Goal: Obtain resource: Download file/media

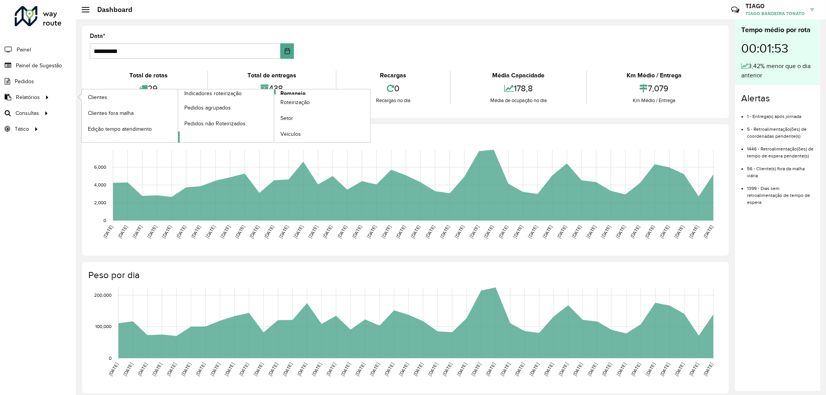
click at [303, 93] on span "Romaneio" at bounding box center [292, 93] width 25 height 8
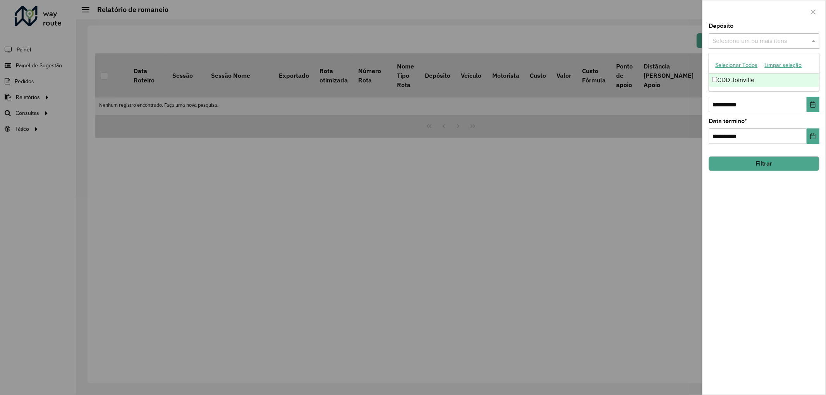
click at [772, 44] on input "text" at bounding box center [759, 41] width 99 height 9
click at [733, 79] on div "CDD Joinville" at bounding box center [764, 80] width 110 height 13
click at [757, 163] on button "Filtrar" at bounding box center [763, 163] width 111 height 15
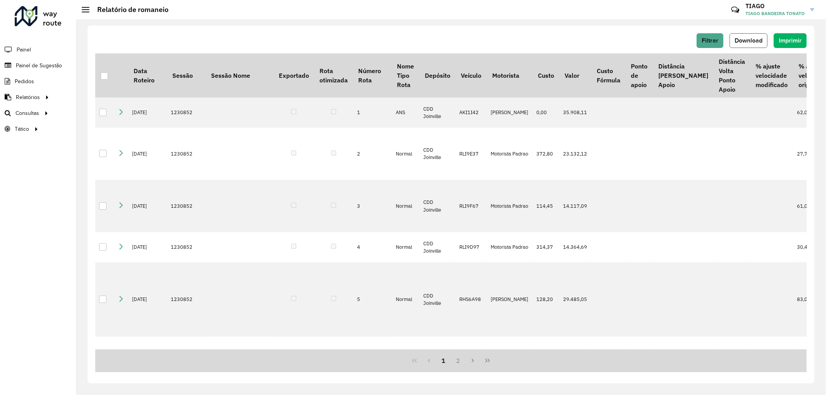
click at [759, 37] on span "Download" at bounding box center [748, 40] width 28 height 7
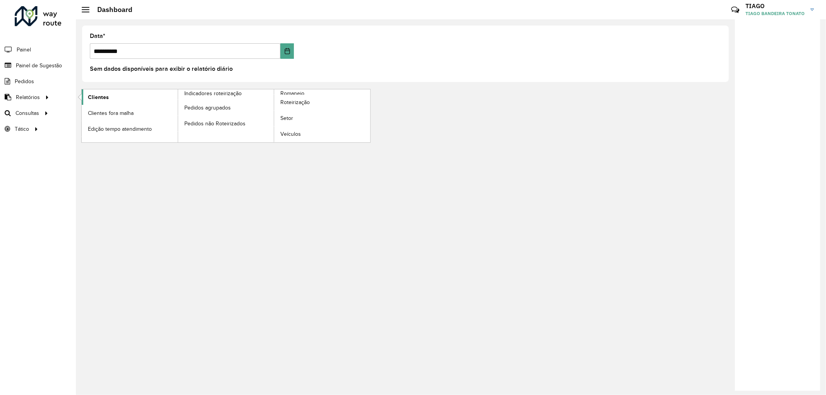
click at [105, 97] on span "Clientes" at bounding box center [98, 97] width 21 height 8
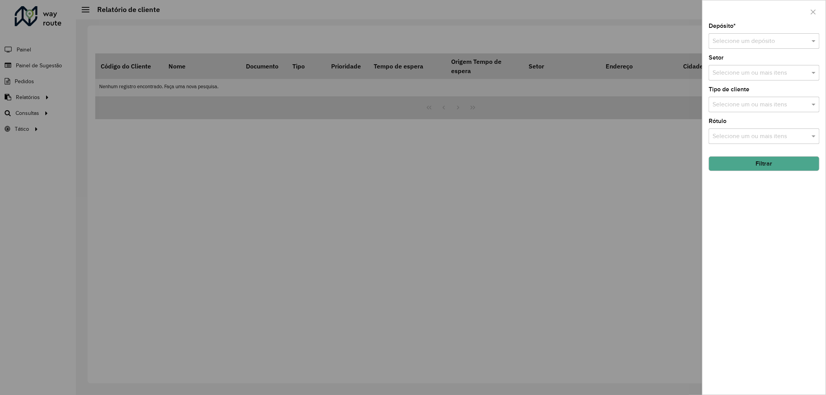
click at [802, 38] on div at bounding box center [763, 41] width 111 height 10
click at [748, 61] on span "CDD Joinville" at bounding box center [730, 63] width 37 height 7
click at [758, 143] on div "Selecione um ou mais itens" at bounding box center [763, 136] width 111 height 15
click at [745, 110] on input "text" at bounding box center [759, 104] width 99 height 9
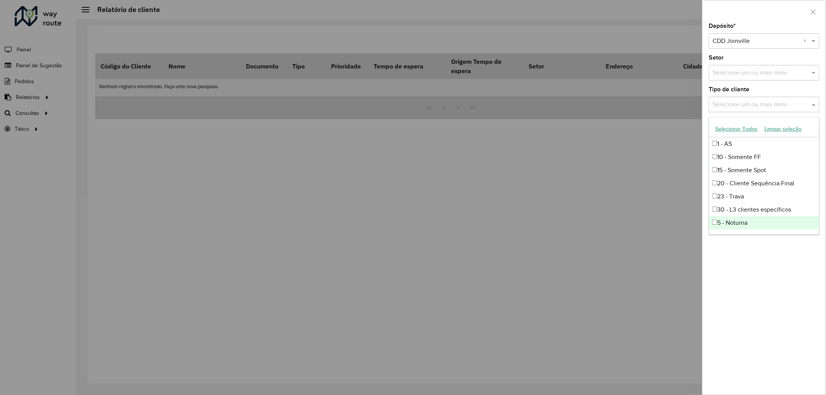
click at [724, 222] on div "5 - Noturna" at bounding box center [764, 222] width 110 height 13
click at [738, 254] on div "Depósito * Selecione um depósito × CDD Joinville × Setor Selecione um ou mais i…" at bounding box center [763, 209] width 123 height 372
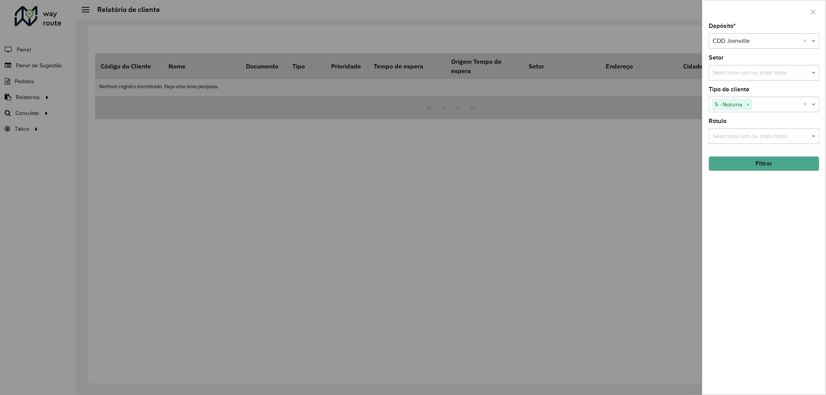
click at [768, 165] on button "Filtrar" at bounding box center [763, 163] width 111 height 15
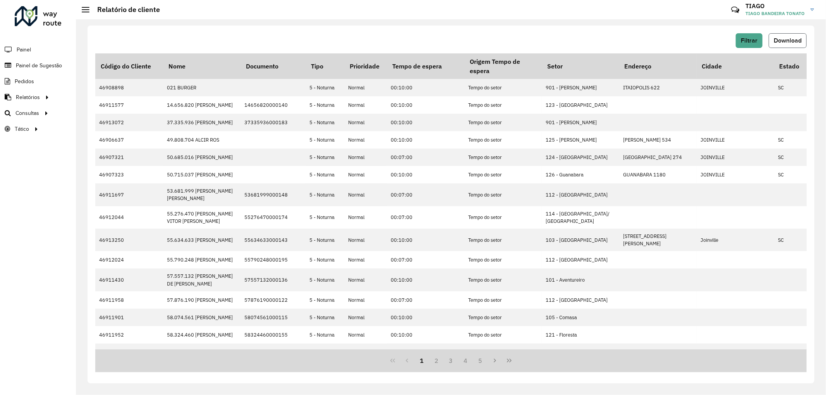
click at [781, 38] on span "Download" at bounding box center [787, 40] width 28 height 7
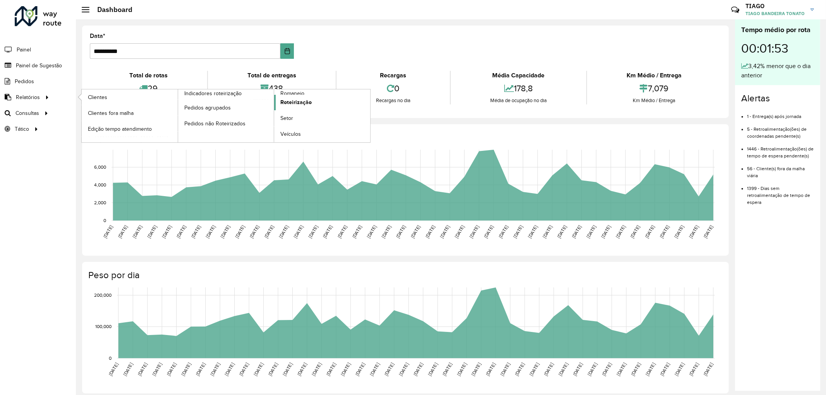
click at [297, 101] on span "Roteirização" at bounding box center [295, 102] width 31 height 8
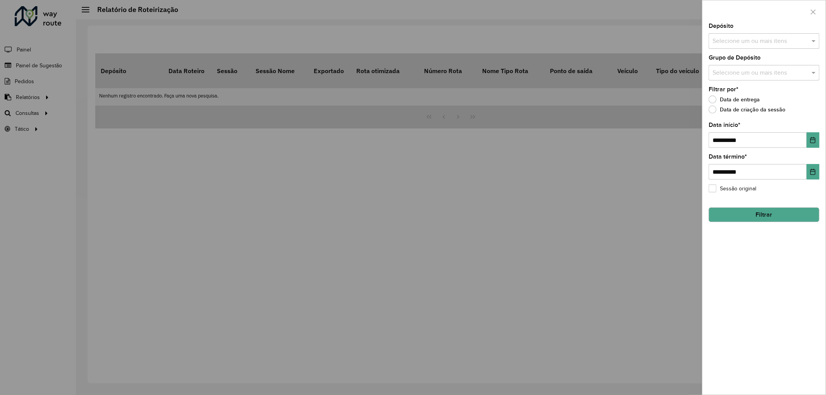
click at [738, 43] on input "text" at bounding box center [759, 41] width 99 height 9
click at [729, 79] on div "CDD Joinville" at bounding box center [764, 80] width 110 height 13
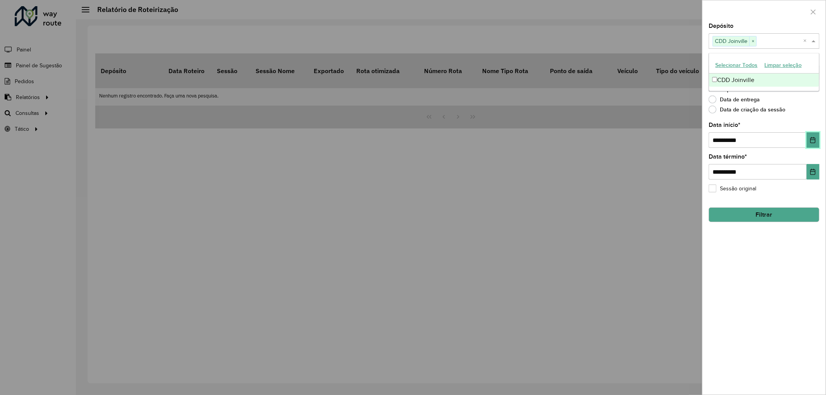
click at [818, 144] on button "Choose Date" at bounding box center [812, 139] width 13 height 15
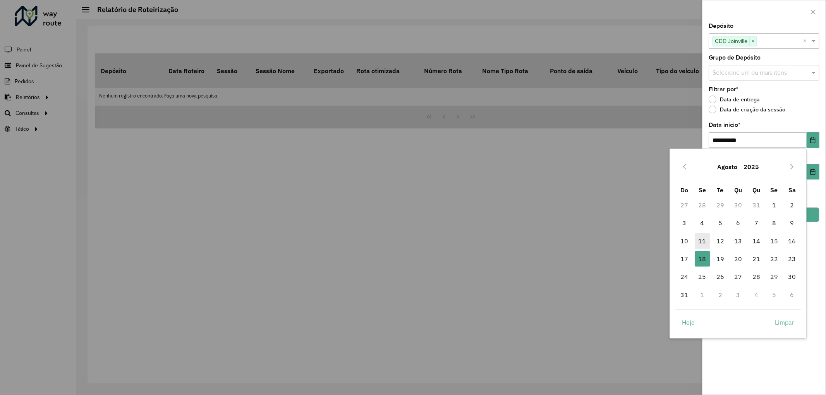
click at [701, 242] on span "11" at bounding box center [701, 240] width 15 height 15
type input "**********"
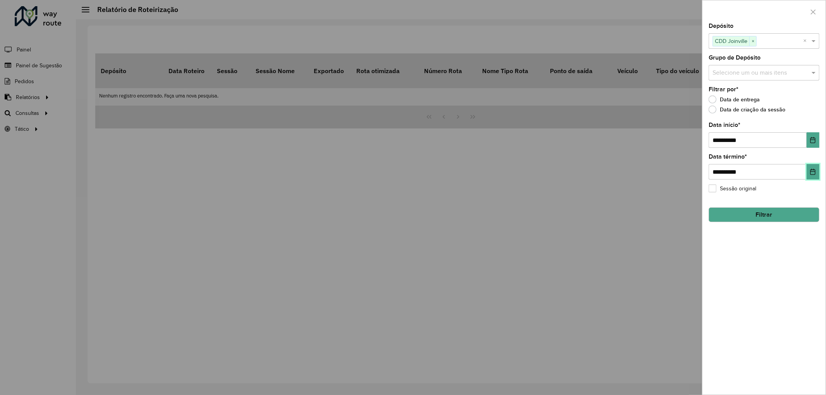
click at [812, 177] on button "Choose Date" at bounding box center [812, 171] width 13 height 15
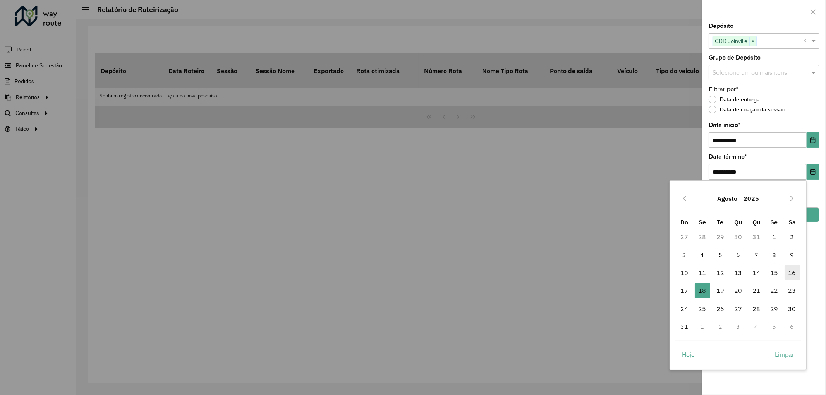
click at [791, 271] on span "16" at bounding box center [791, 272] width 15 height 15
type input "**********"
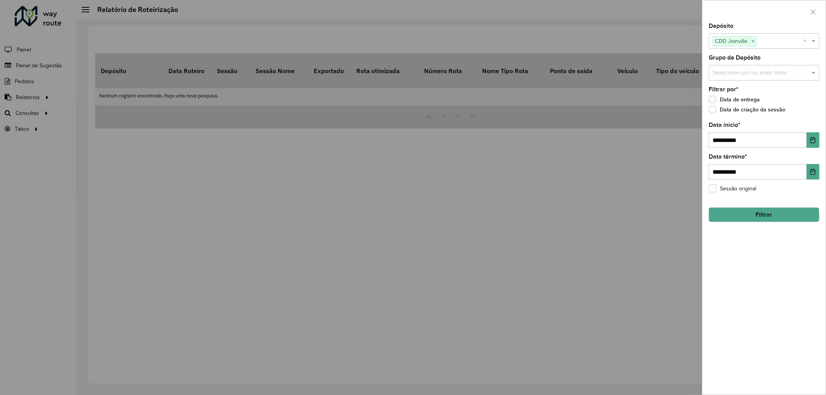
click at [798, 219] on button "Filtrar" at bounding box center [763, 214] width 111 height 15
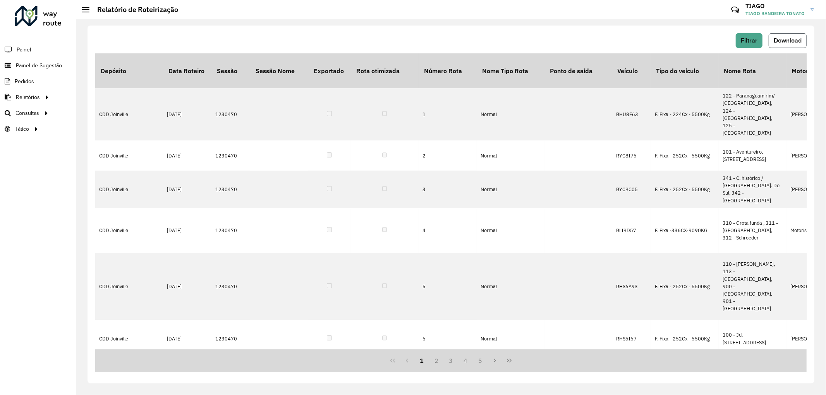
click at [786, 34] on button "Download" at bounding box center [787, 40] width 38 height 15
